Goal: Task Accomplishment & Management: Use online tool/utility

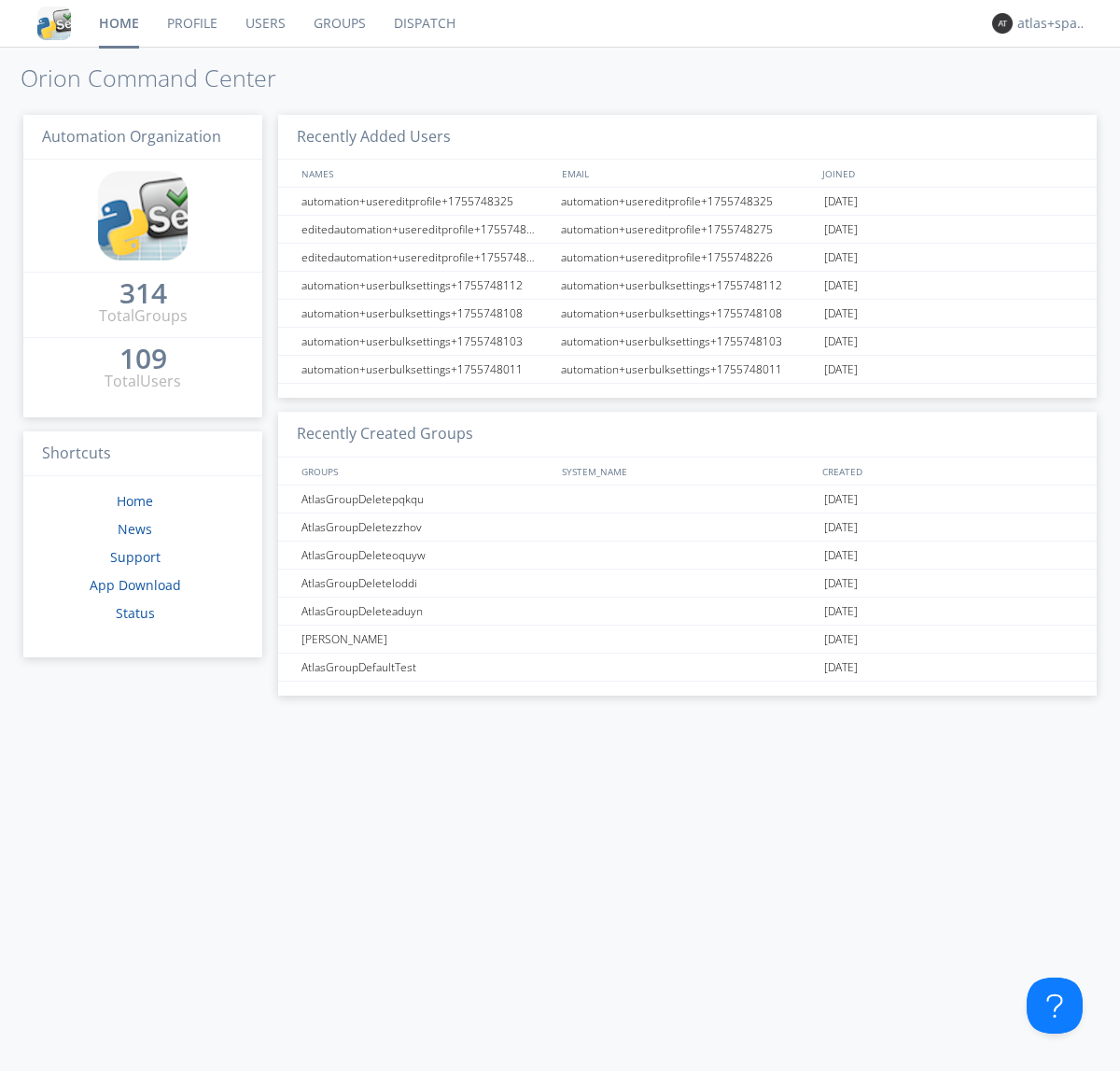
click at [423, 23] on link "Dispatch" at bounding box center [424, 23] width 90 height 46
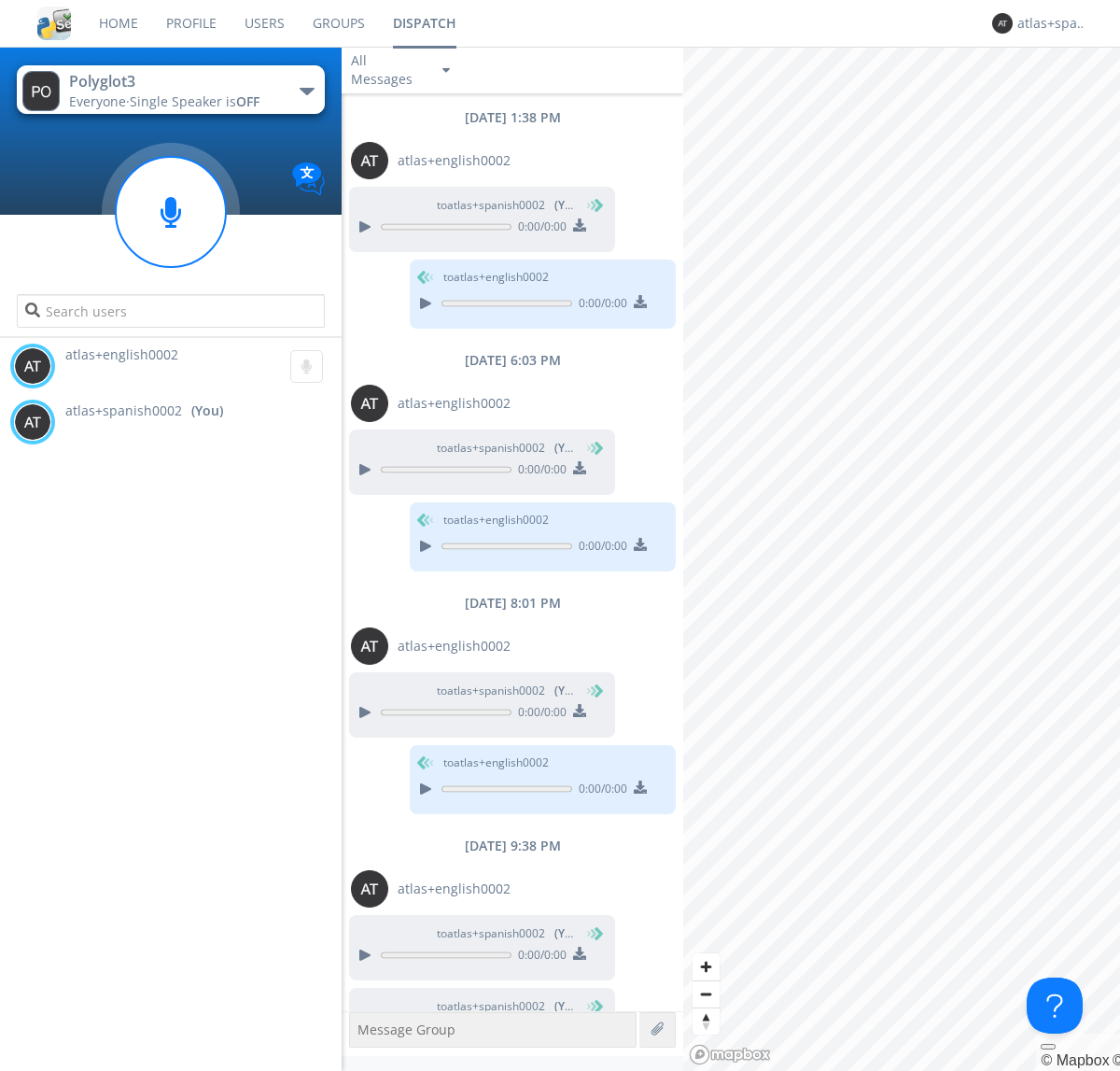
scroll to position [51, 0]
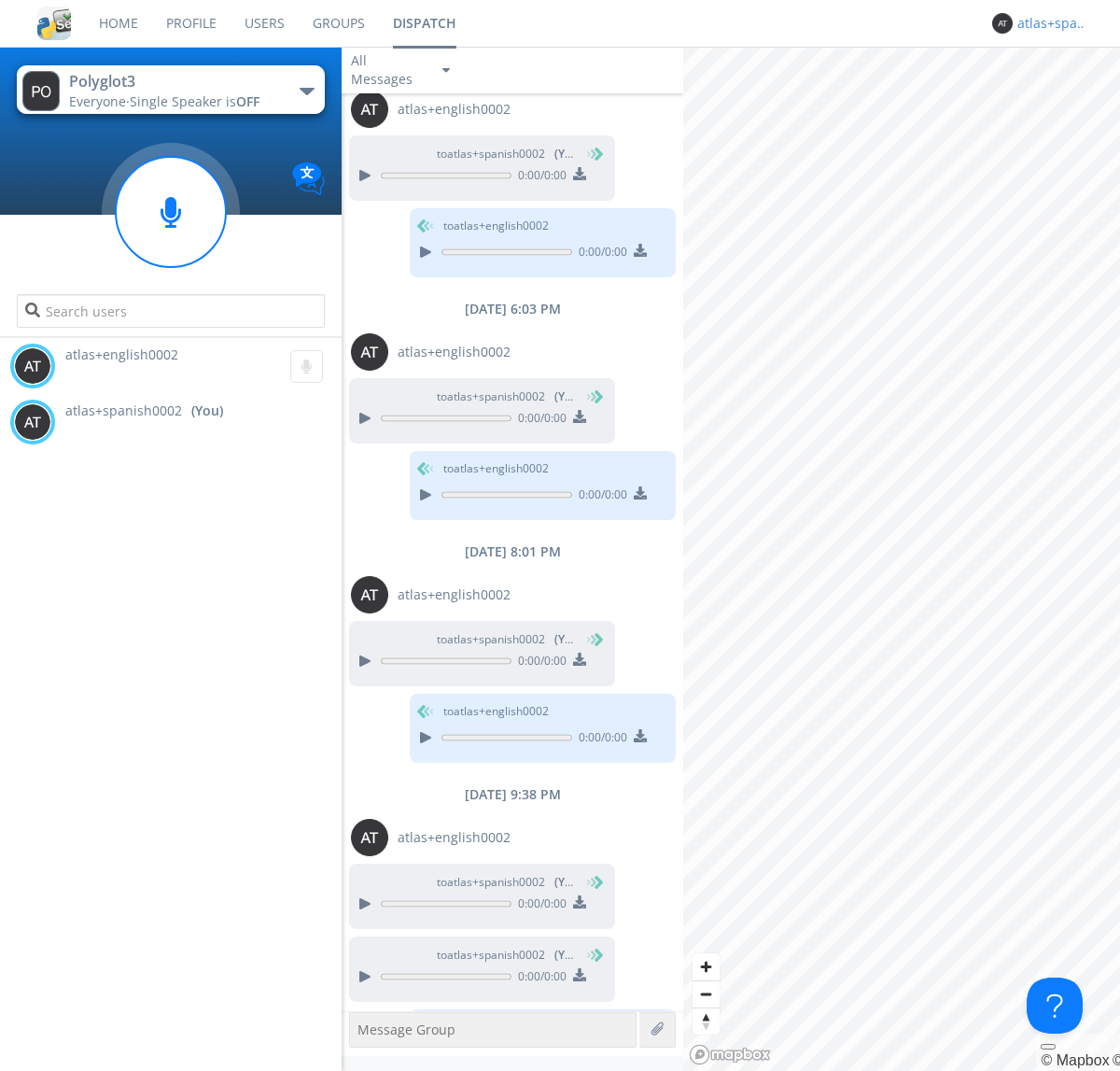
click at [1048, 23] on div "atlas+spanish0002" at bounding box center [1053, 23] width 70 height 18
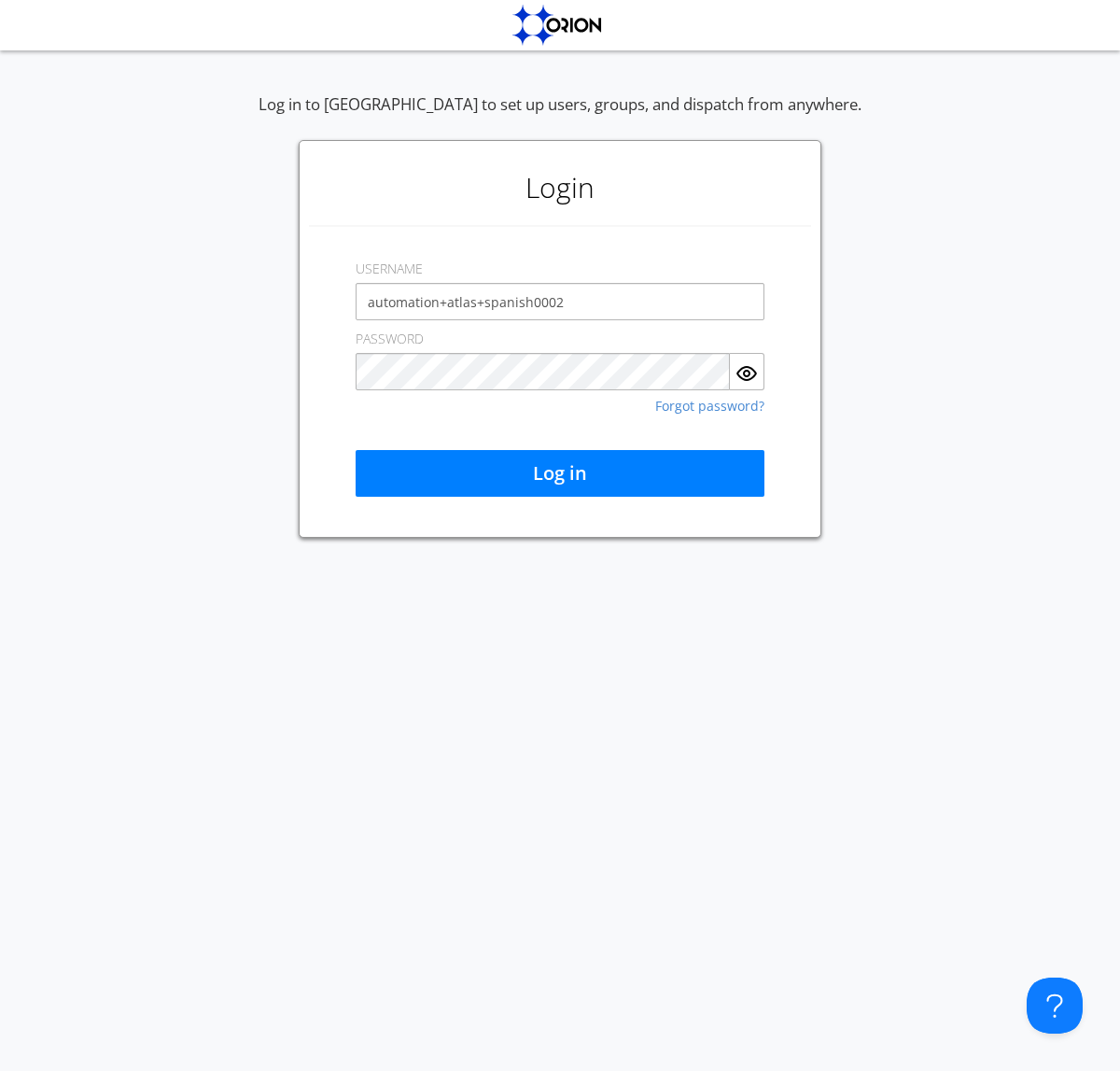
type input "automation+atlas+spanish0002"
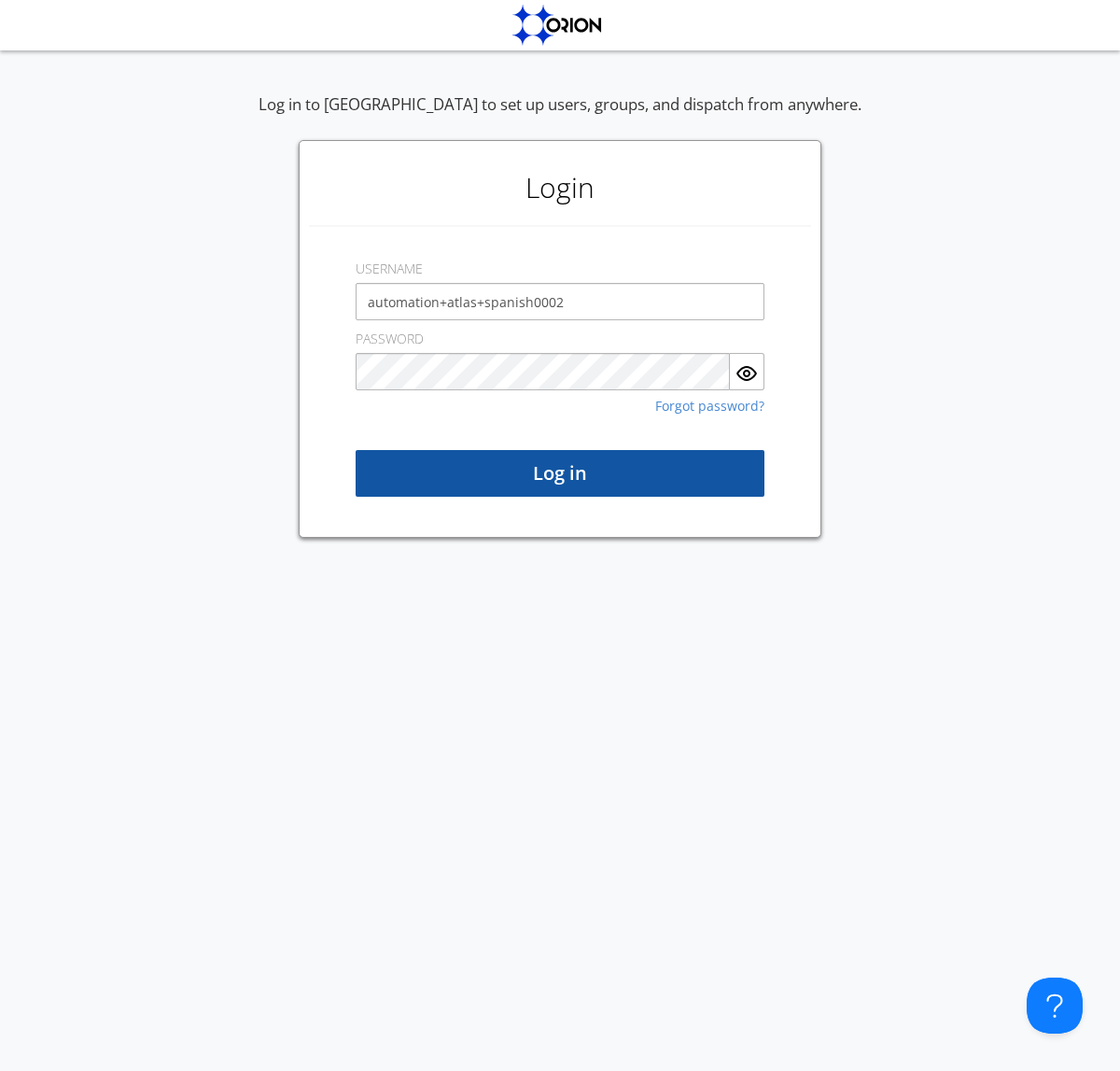
click at [560, 473] on button "Log in" at bounding box center [560, 473] width 409 height 46
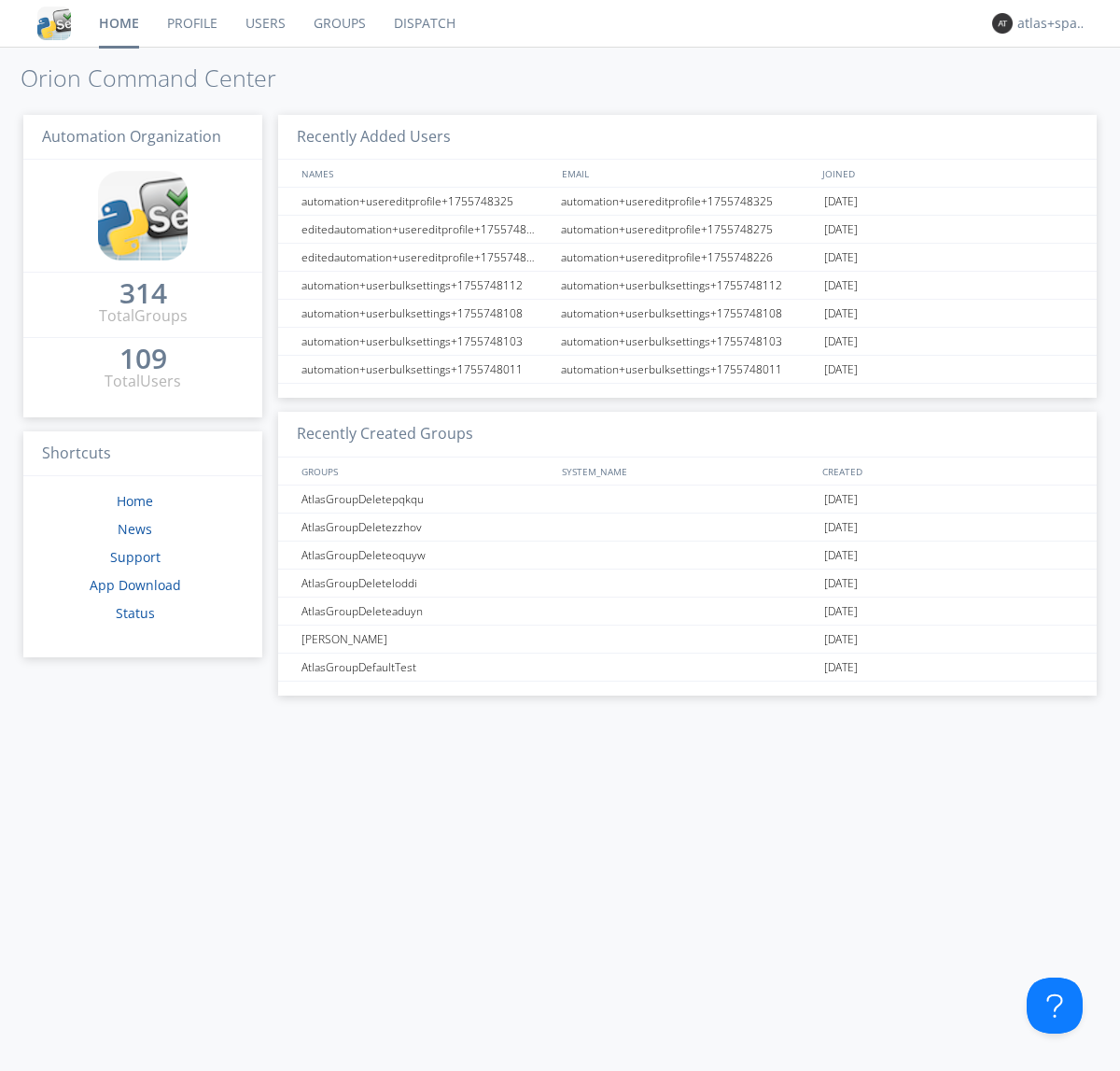
click at [423, 23] on link "Dispatch" at bounding box center [424, 23] width 90 height 46
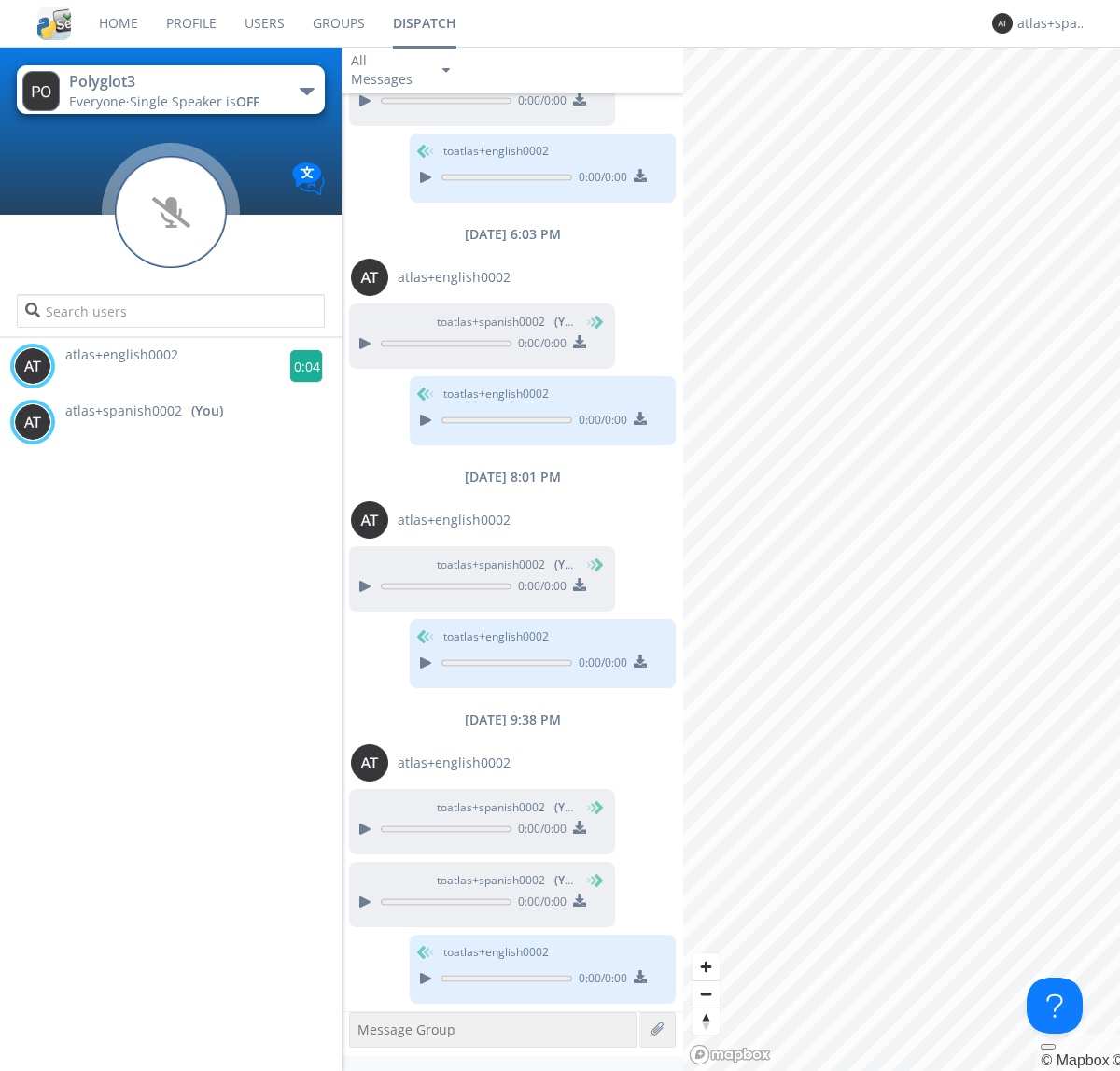
scroll to position [202, 0]
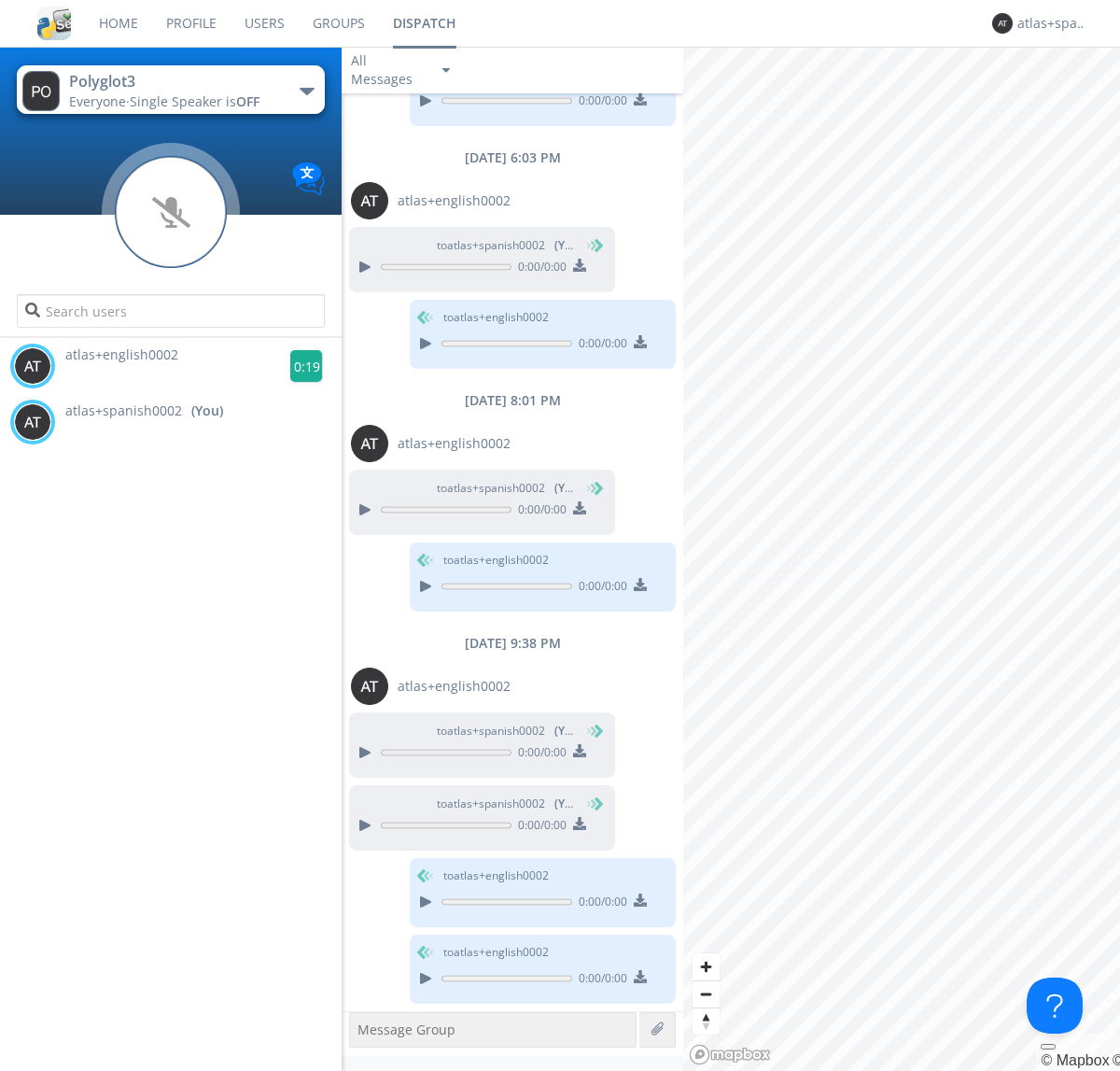
click at [299, 366] on g at bounding box center [306, 366] width 33 height 33
